Goal: Task Accomplishment & Management: Use online tool/utility

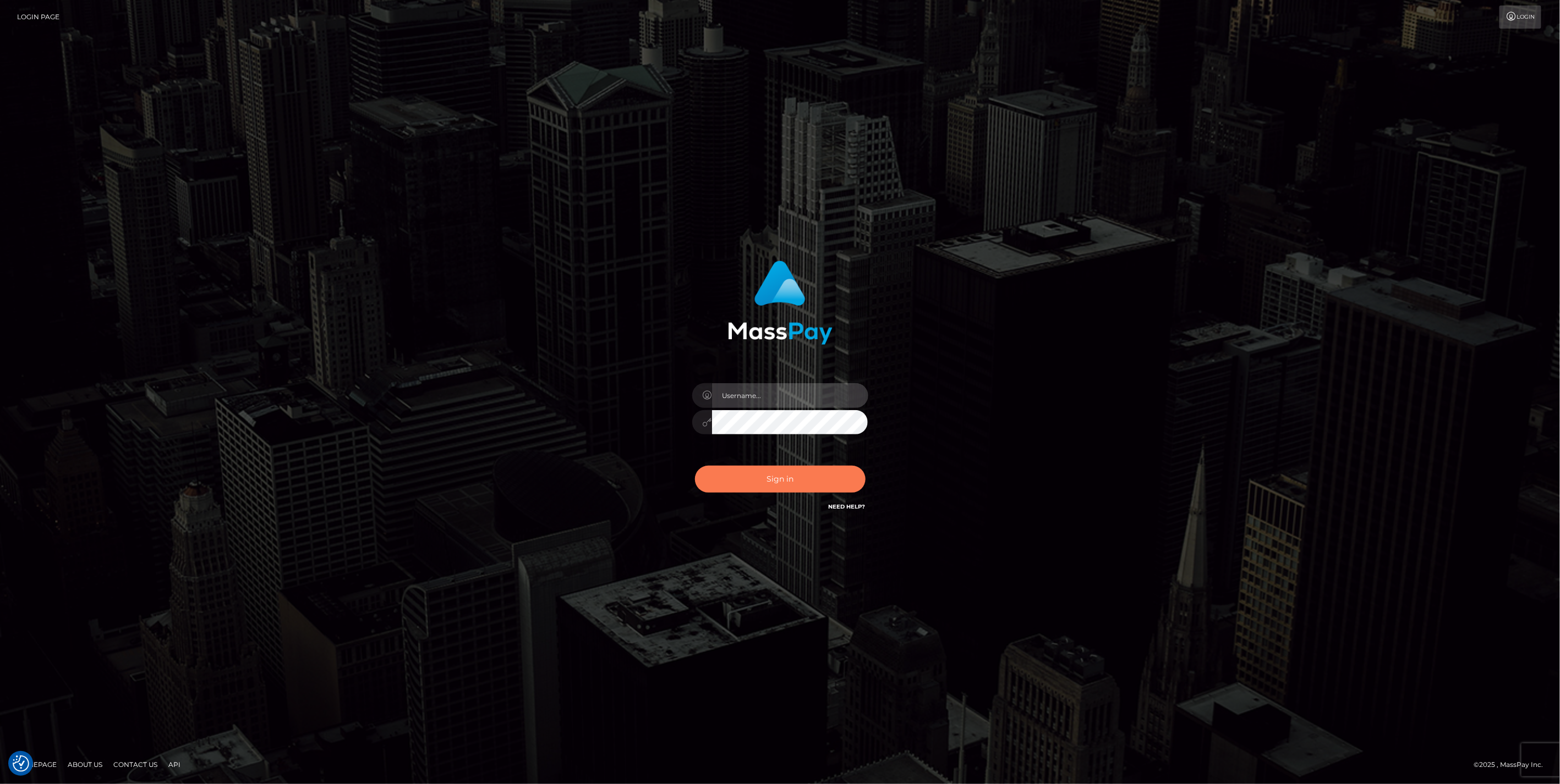
type input "jlo"
click at [783, 482] on button "Sign in" at bounding box center [780, 479] width 170 height 27
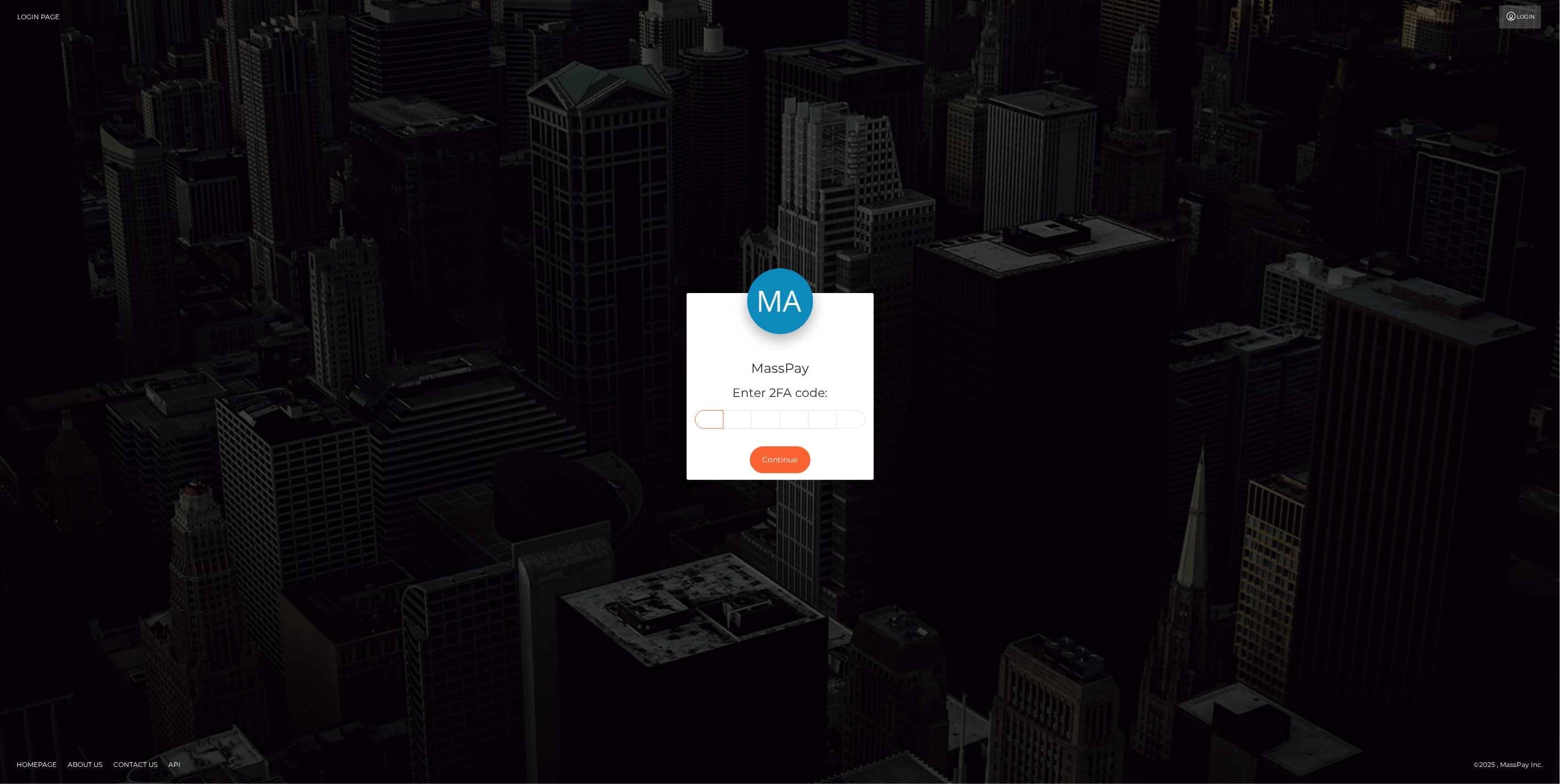
paste input "1"
type input "1"
type input "6"
type input "2"
type input "9"
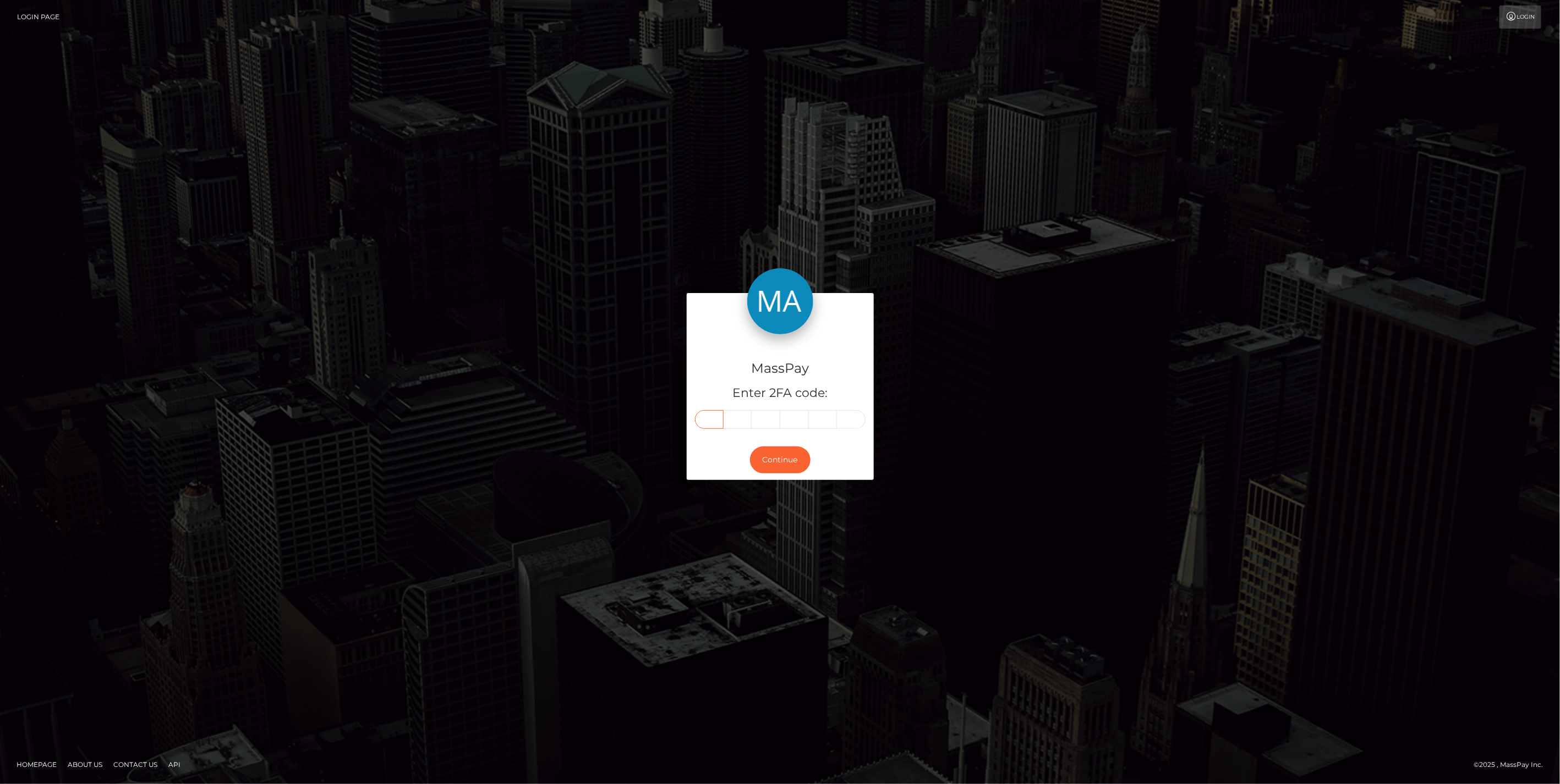
type input "9"
type input "5"
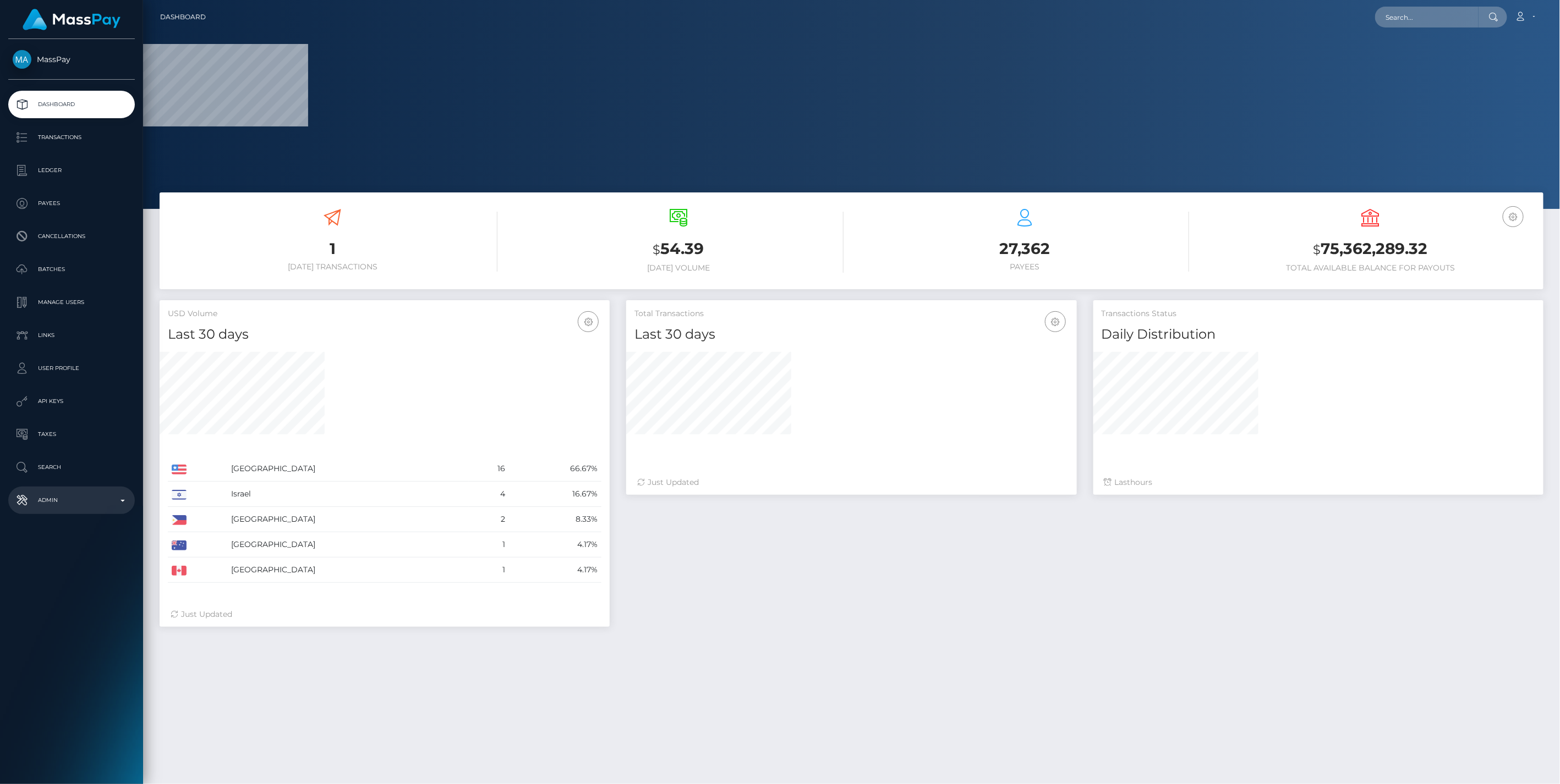
click at [117, 501] on p "Admin" at bounding box center [71, 500] width 118 height 17
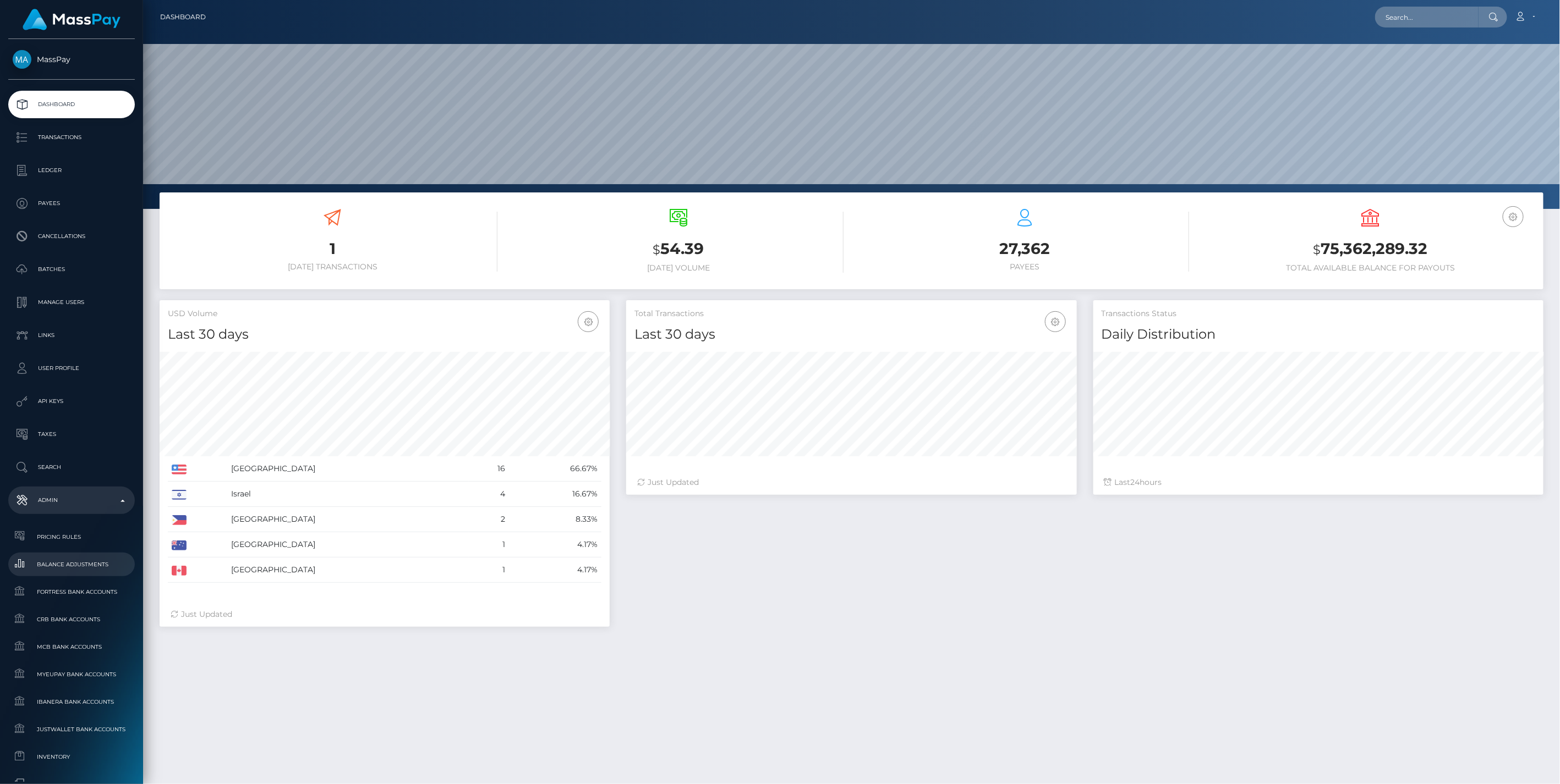
scroll to position [195, 450]
click at [66, 566] on span "Balance Adjustments" at bounding box center [71, 564] width 118 height 13
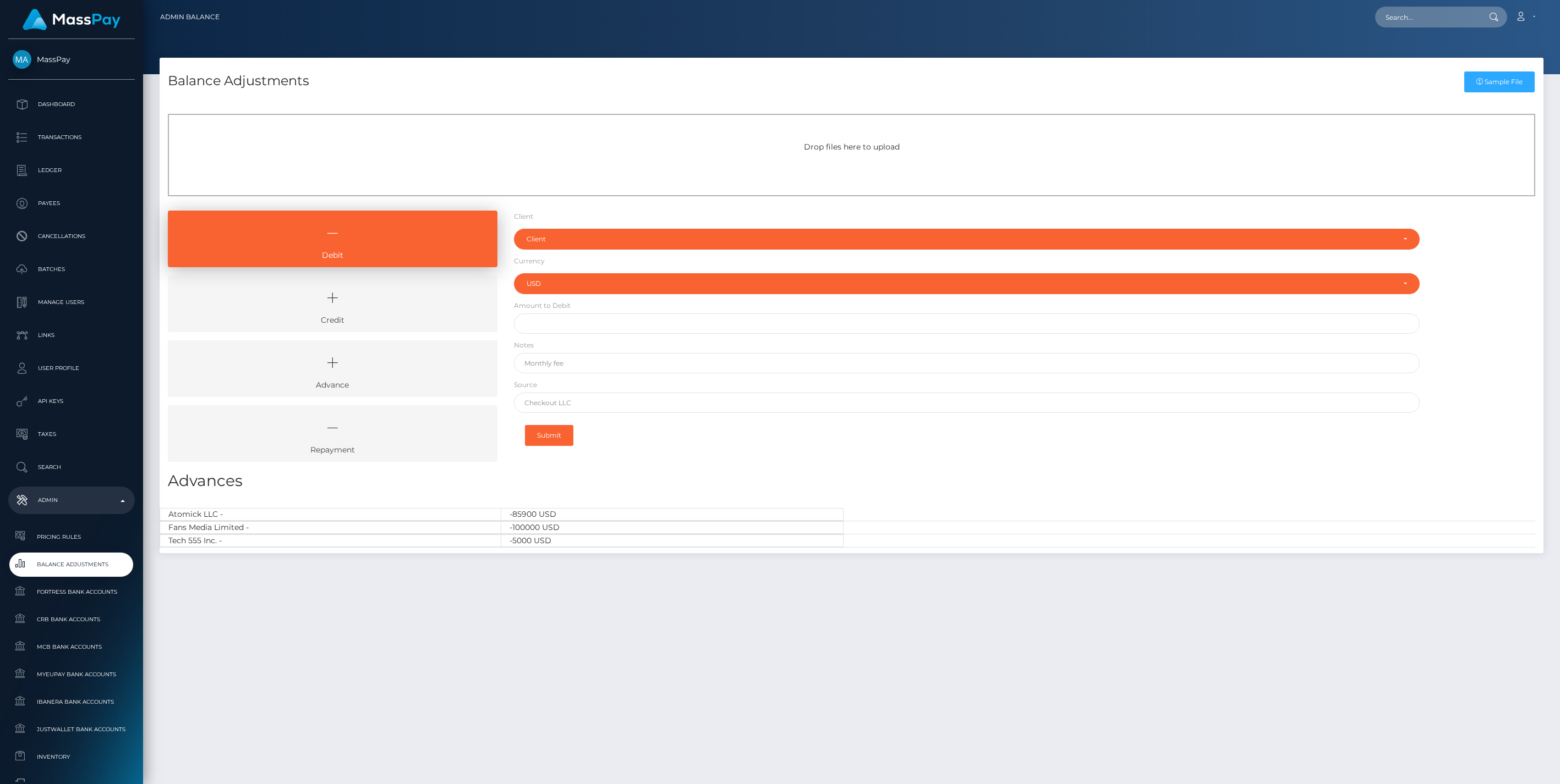
select select "USD"
click at [575, 243] on div "Client" at bounding box center [961, 239] width 869 height 9
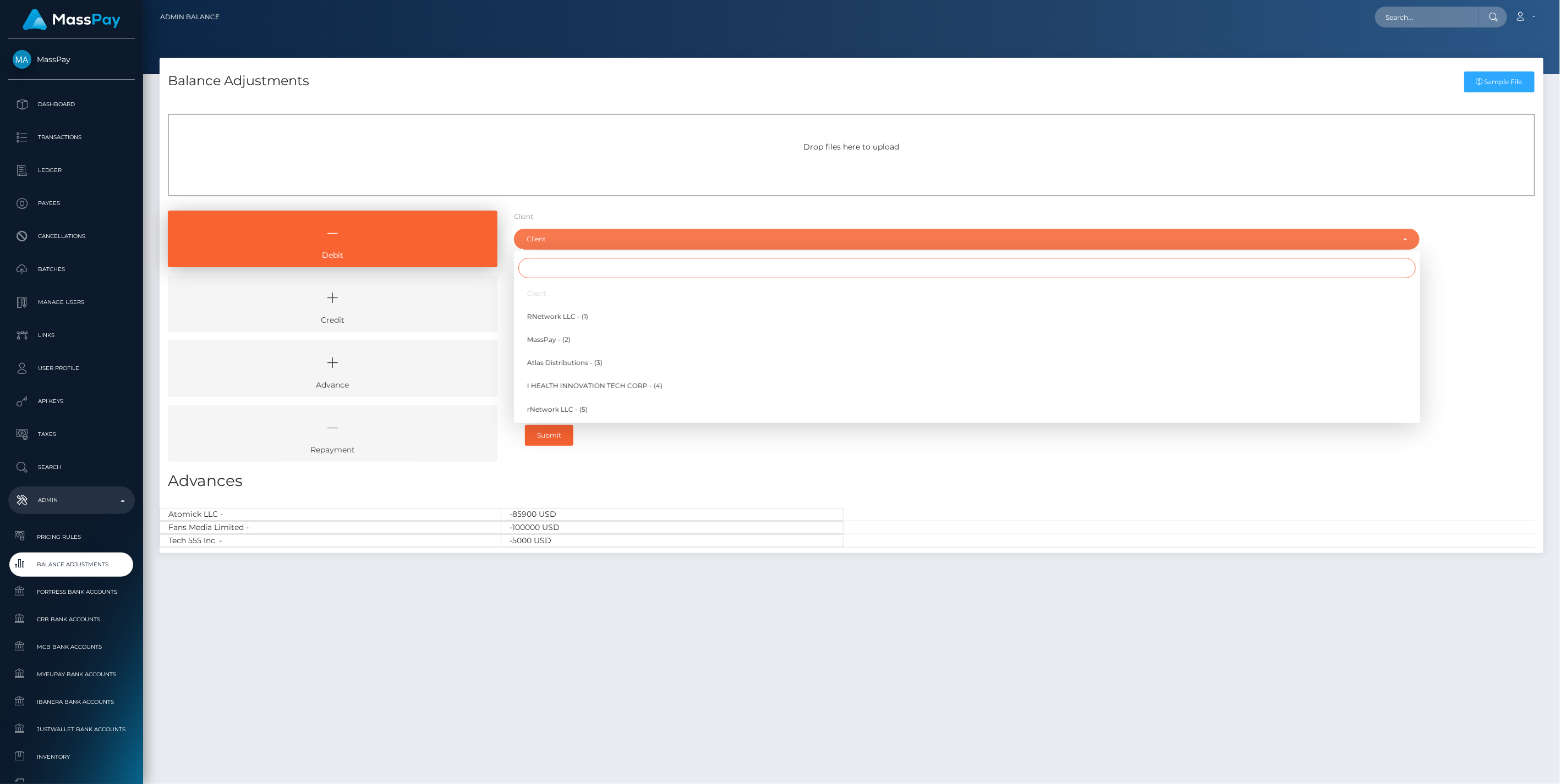
click at [535, 272] on input "Search" at bounding box center [967, 268] width 897 height 21
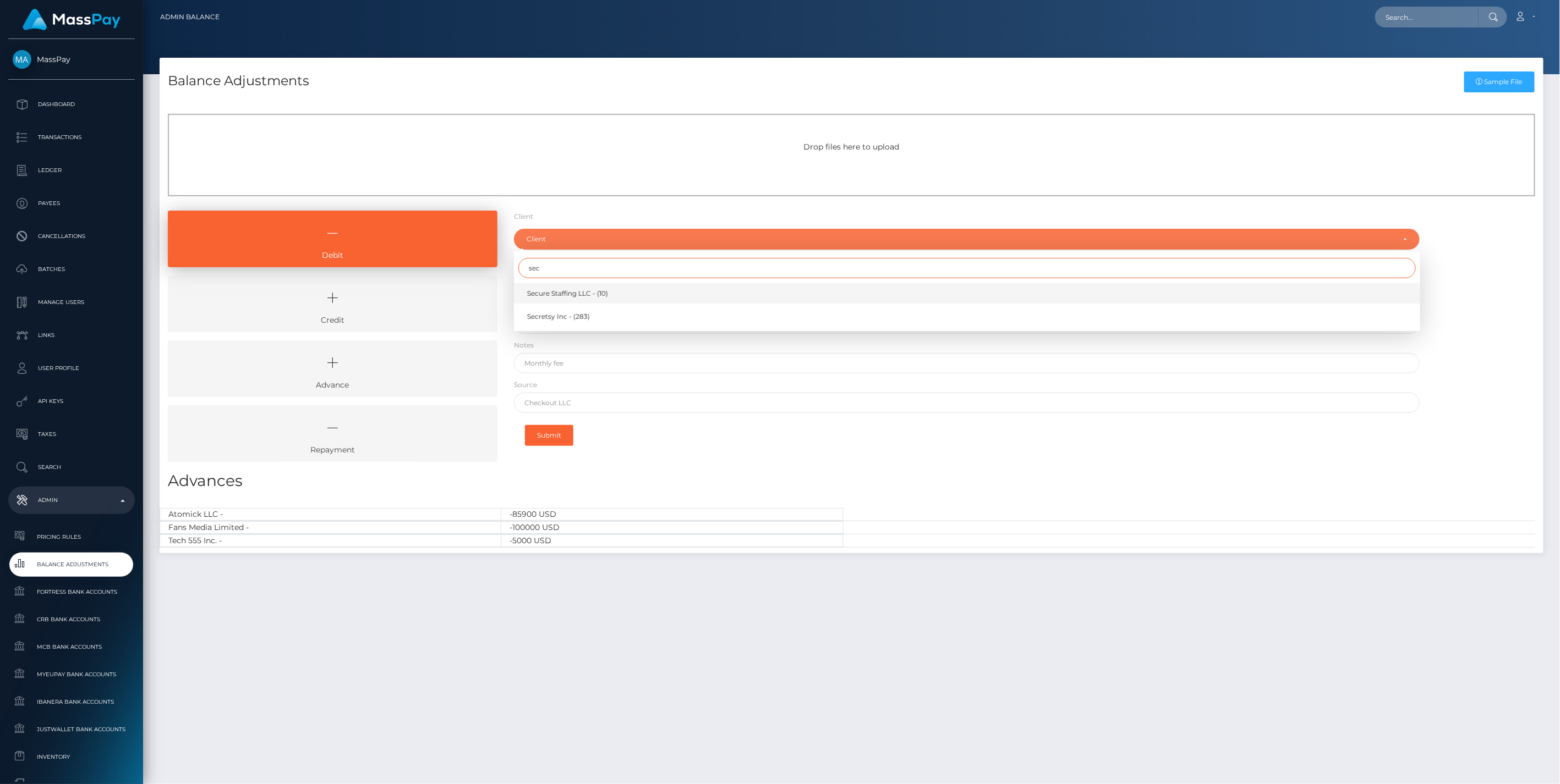
type input "sec"
click at [571, 296] on span "Secure Staffing LLC - (10)" at bounding box center [568, 294] width 81 height 10
select select "10"
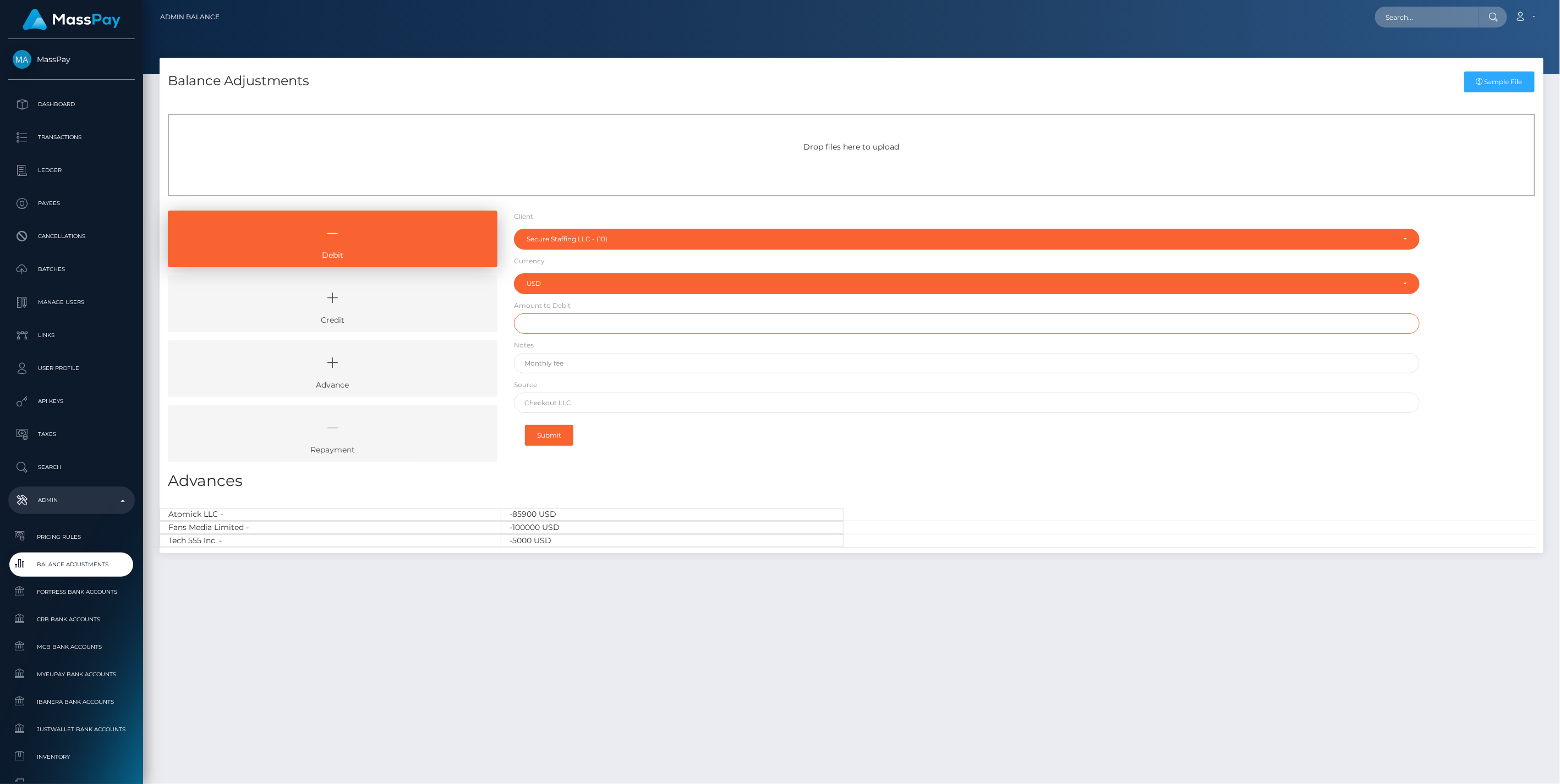
click at [552, 325] on input "text" at bounding box center [967, 324] width 906 height 21
type input "$100,000.00"
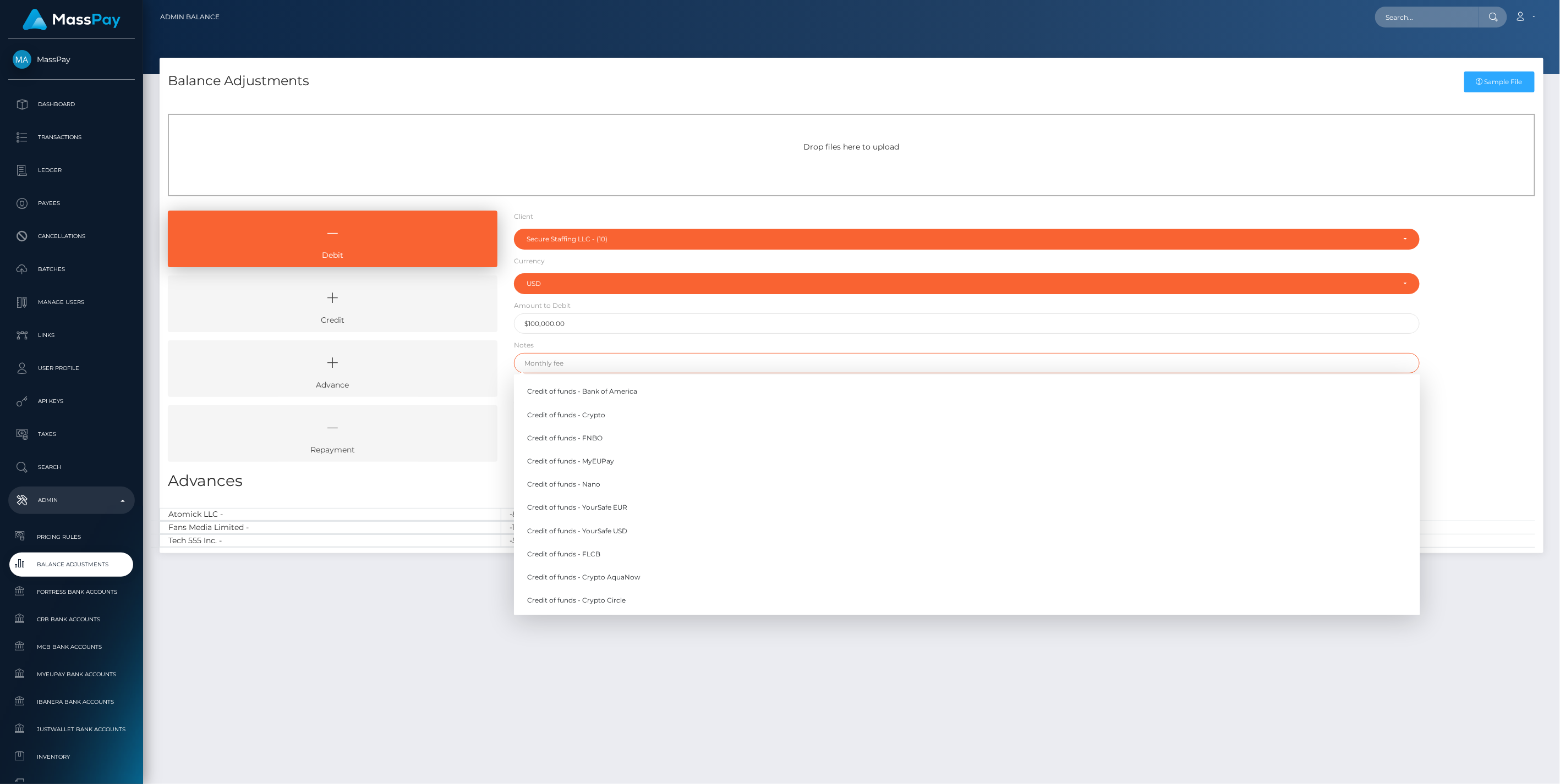
click at [551, 363] on input "text" at bounding box center [967, 363] width 906 height 21
type input "Debit of funds - Nano (Reversing Duplicate Credit)"
click at [1519, 337] on div "Debit Credit Advance Repayment" at bounding box center [852, 341] width 1385 height 259
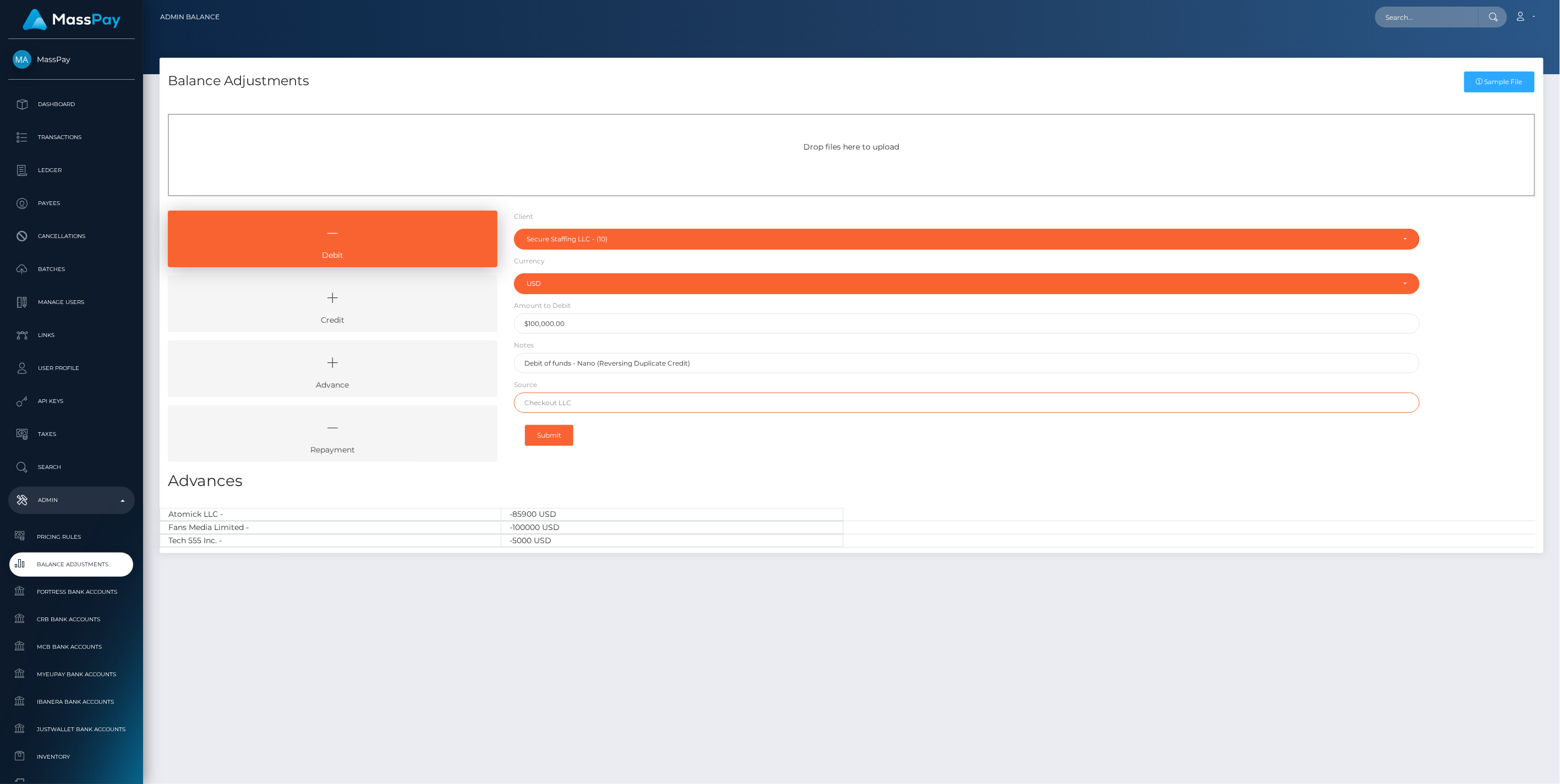
click at [531, 404] on input "text" at bounding box center [967, 403] width 906 height 21
drag, startPoint x: 542, startPoint y: 402, endPoint x: 740, endPoint y: 401, distance: 198.0
click at [739, 401] on input "Nano Banc" at bounding box center [967, 403] width 906 height 21
type input "Nano"
click at [555, 434] on button "Submit" at bounding box center [549, 436] width 49 height 21
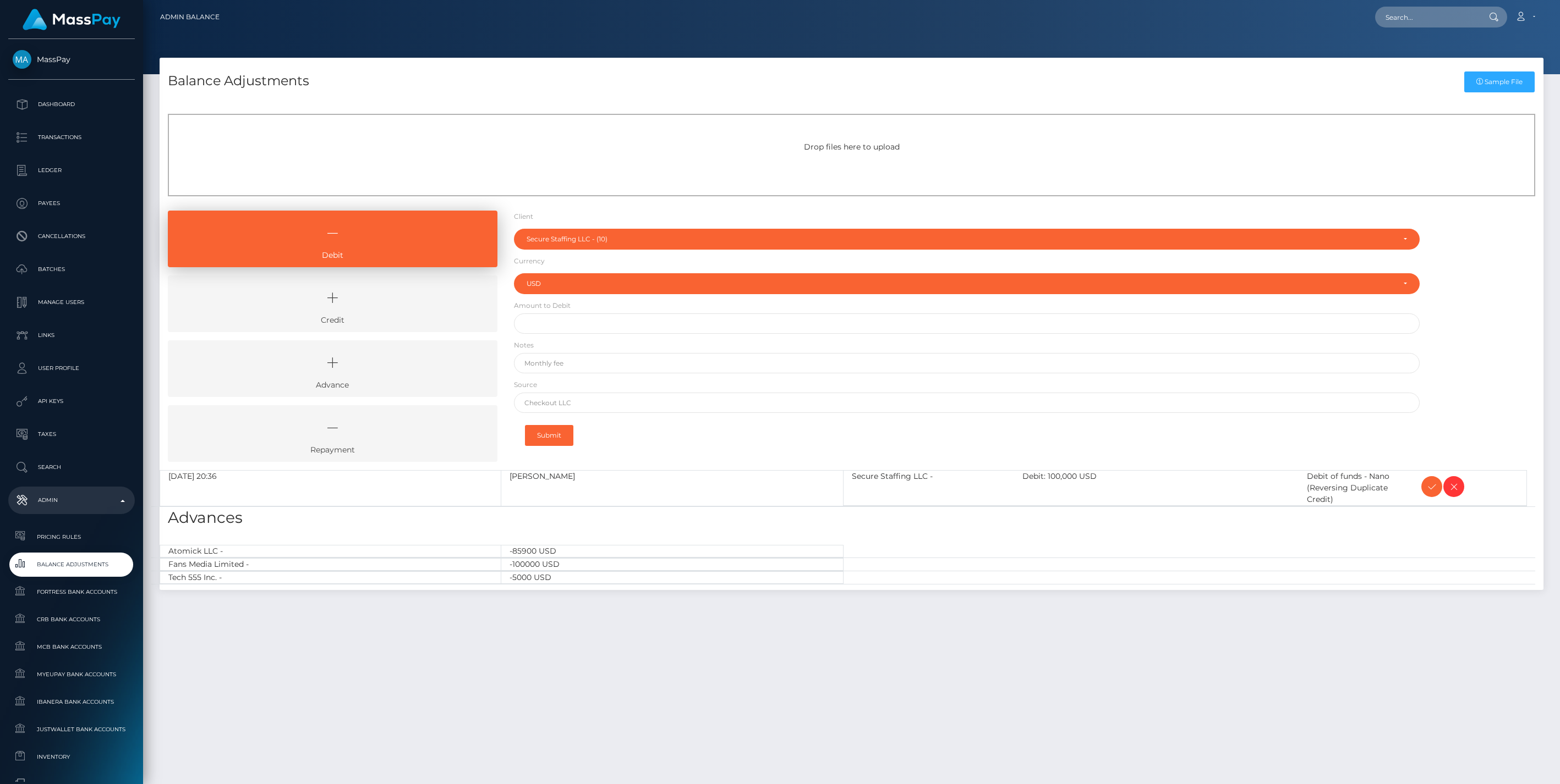
select select "10"
select select "USD"
click at [1431, 486] on icon at bounding box center [1431, 487] width 13 height 14
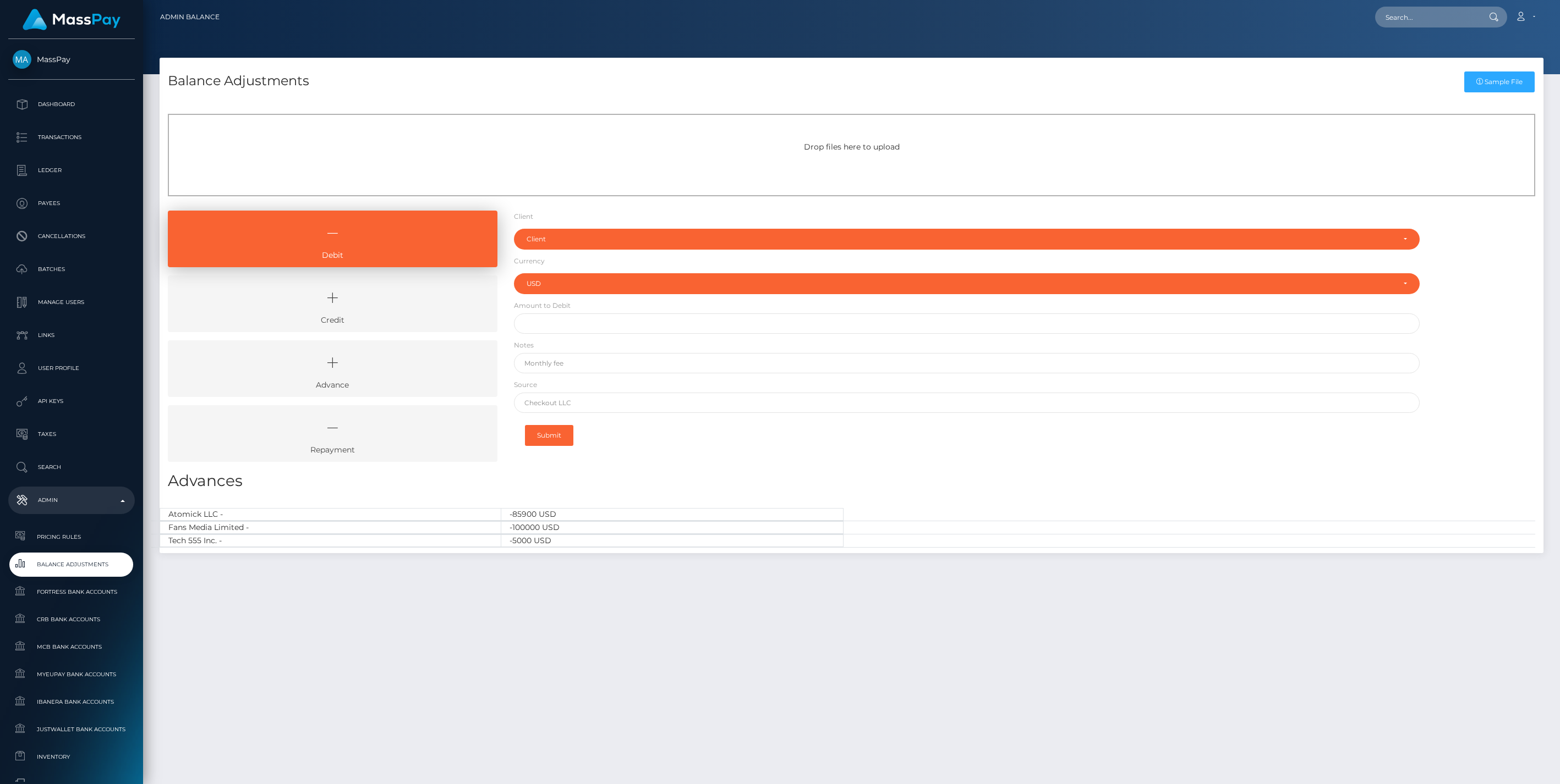
select select "USD"
click at [346, 310] on icon at bounding box center [332, 298] width 304 height 33
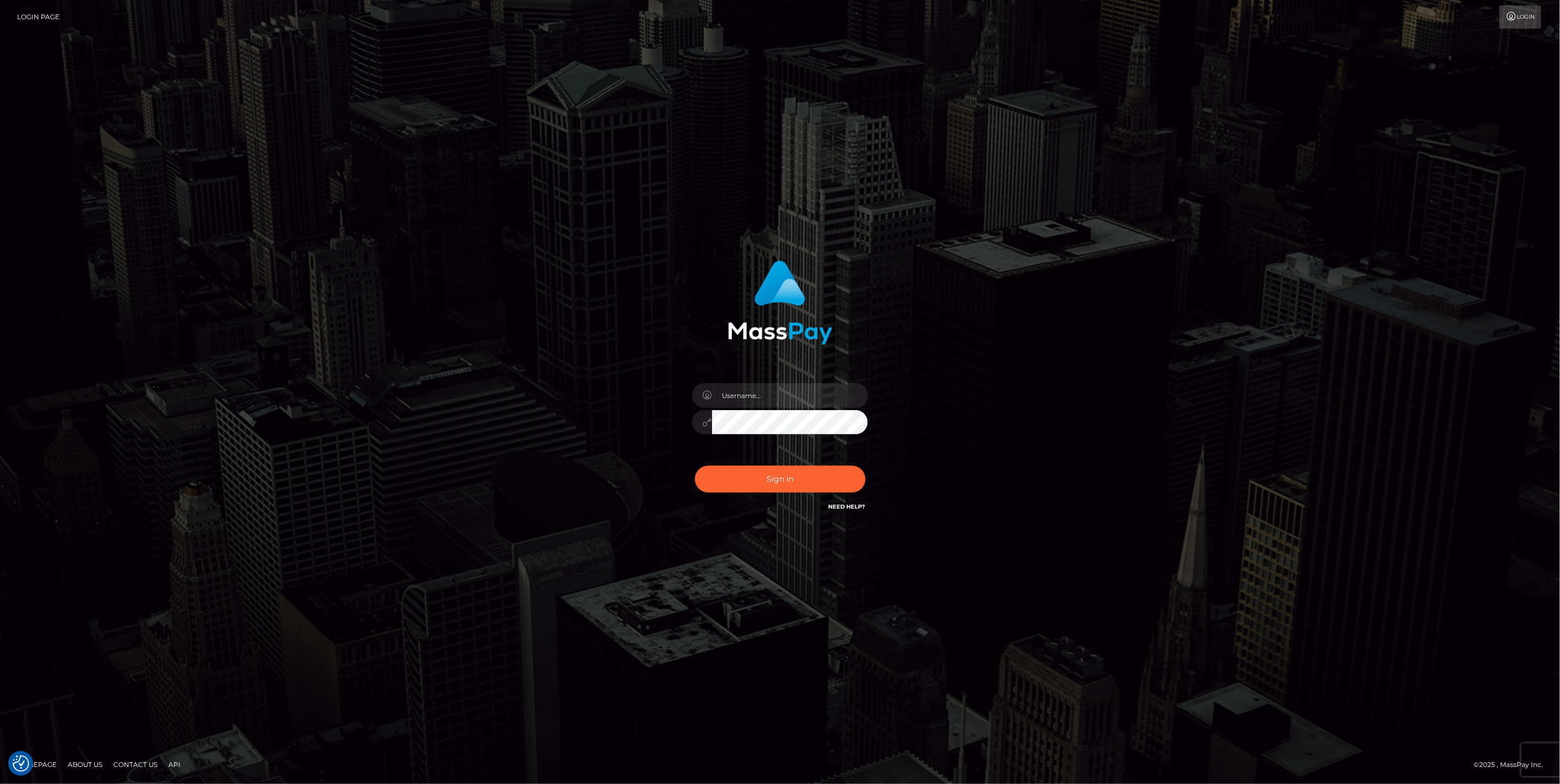
type input "jlo"
